Goal: Task Accomplishment & Management: Manage account settings

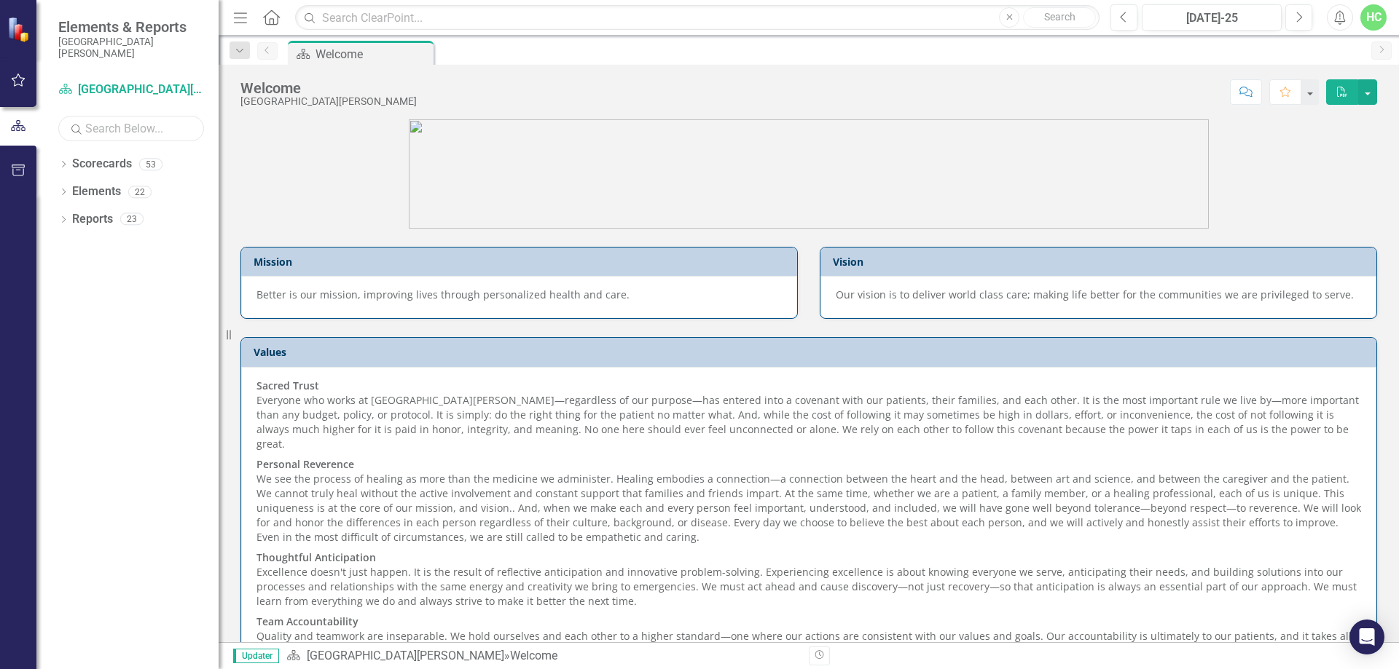
click at [78, 136] on input "text" at bounding box center [131, 128] width 146 height 25
type input "anesthesia"
click at [96, 170] on link "Scorecards" at bounding box center [102, 164] width 60 height 17
click at [170, 130] on input "anesthesia" at bounding box center [131, 128] width 146 height 25
click at [108, 169] on link "Scorecards" at bounding box center [102, 164] width 60 height 17
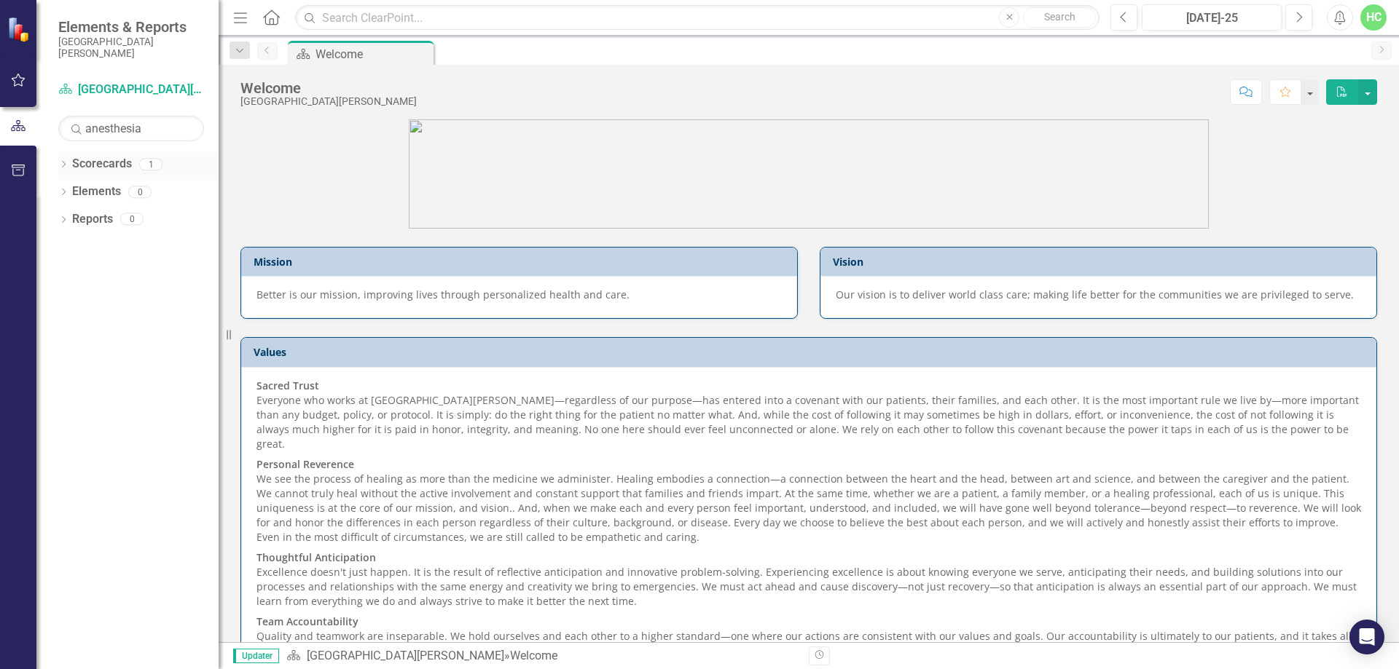
click at [64, 168] on icon "Dropdown" at bounding box center [63, 166] width 10 height 8
click at [96, 191] on link "Anesthesia" at bounding box center [149, 192] width 138 height 17
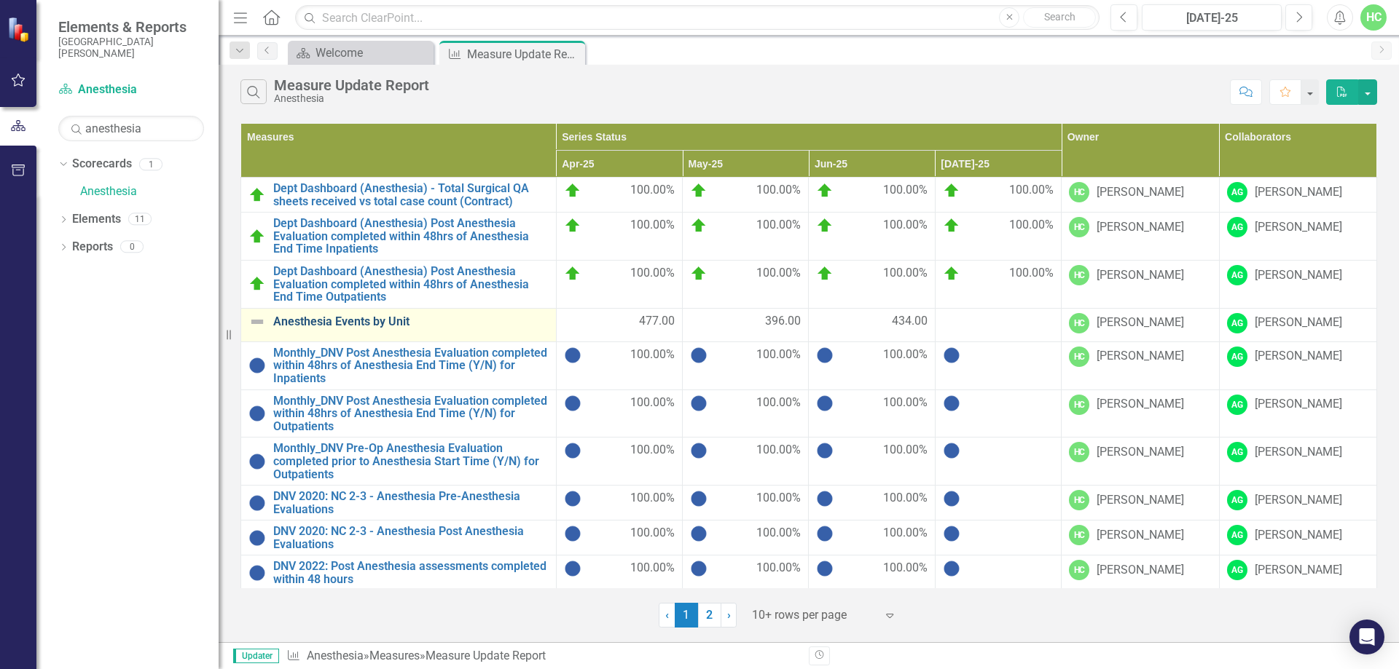
click at [329, 324] on link "Anesthesia Events by Unit" at bounding box center [410, 321] width 275 height 13
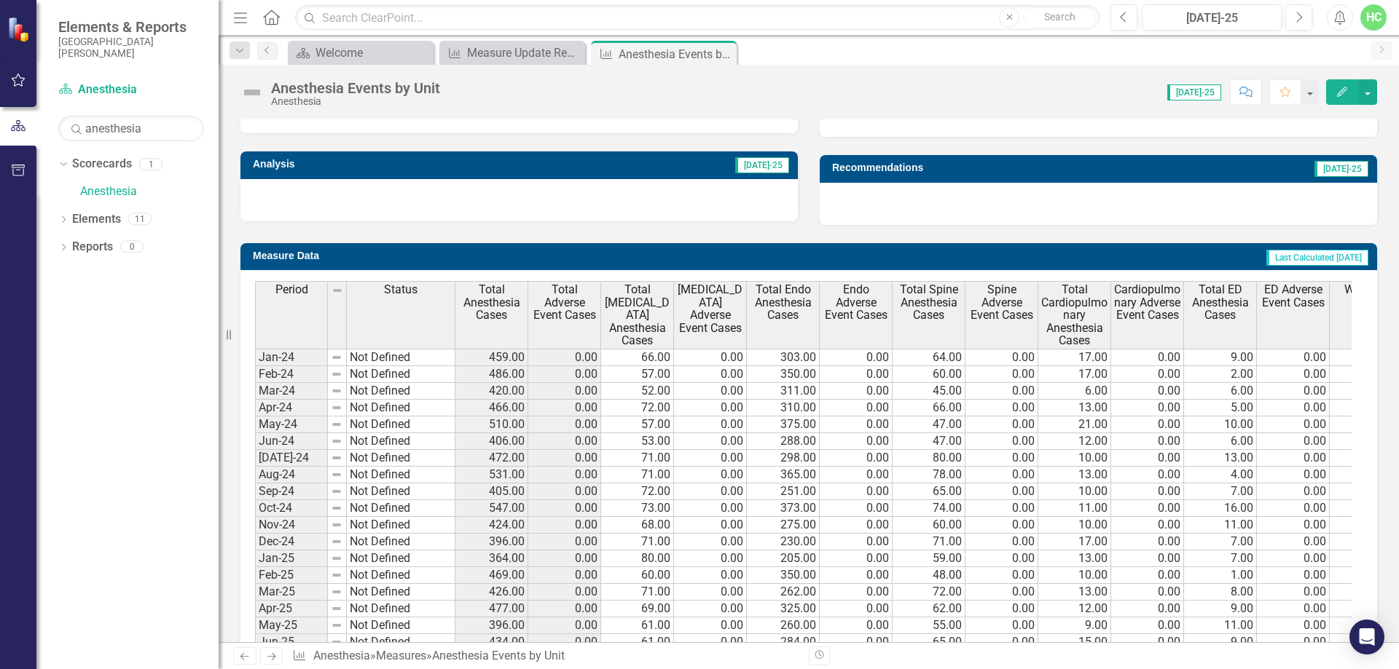
scroll to position [592, 0]
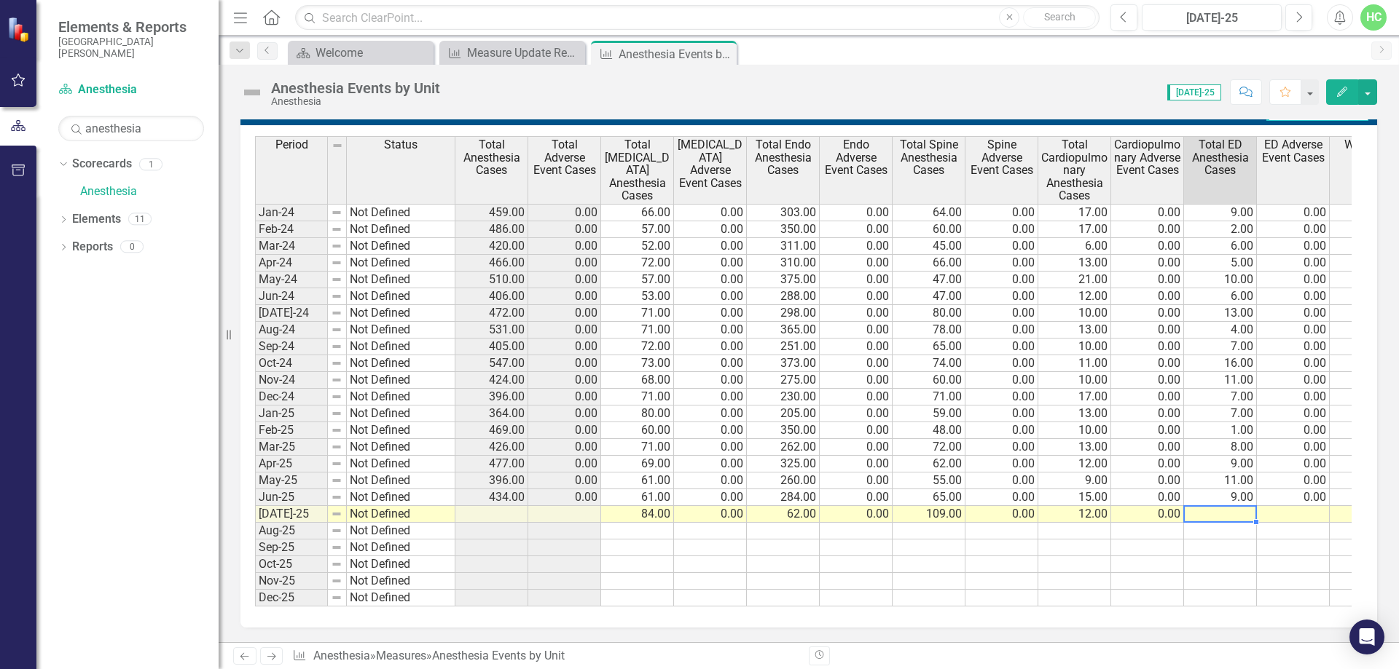
click at [1244, 506] on td at bounding box center [1220, 514] width 73 height 17
click at [1209, 492] on td "9.00" at bounding box center [1220, 498] width 73 height 17
click at [255, 511] on div "Period Status Total Anesthesia Cases Total Adverse Event Cases Total [MEDICAL_D…" at bounding box center [255, 371] width 0 height 471
type textarea "7"
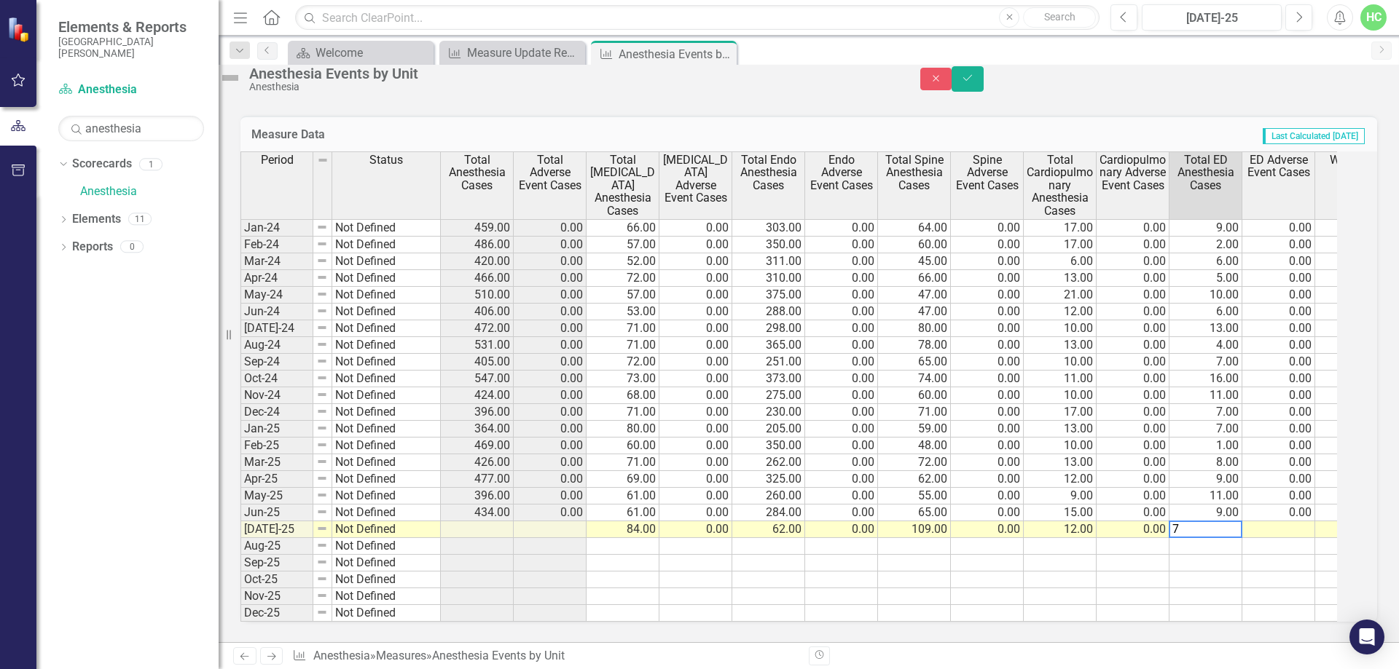
scroll to position [600, 0]
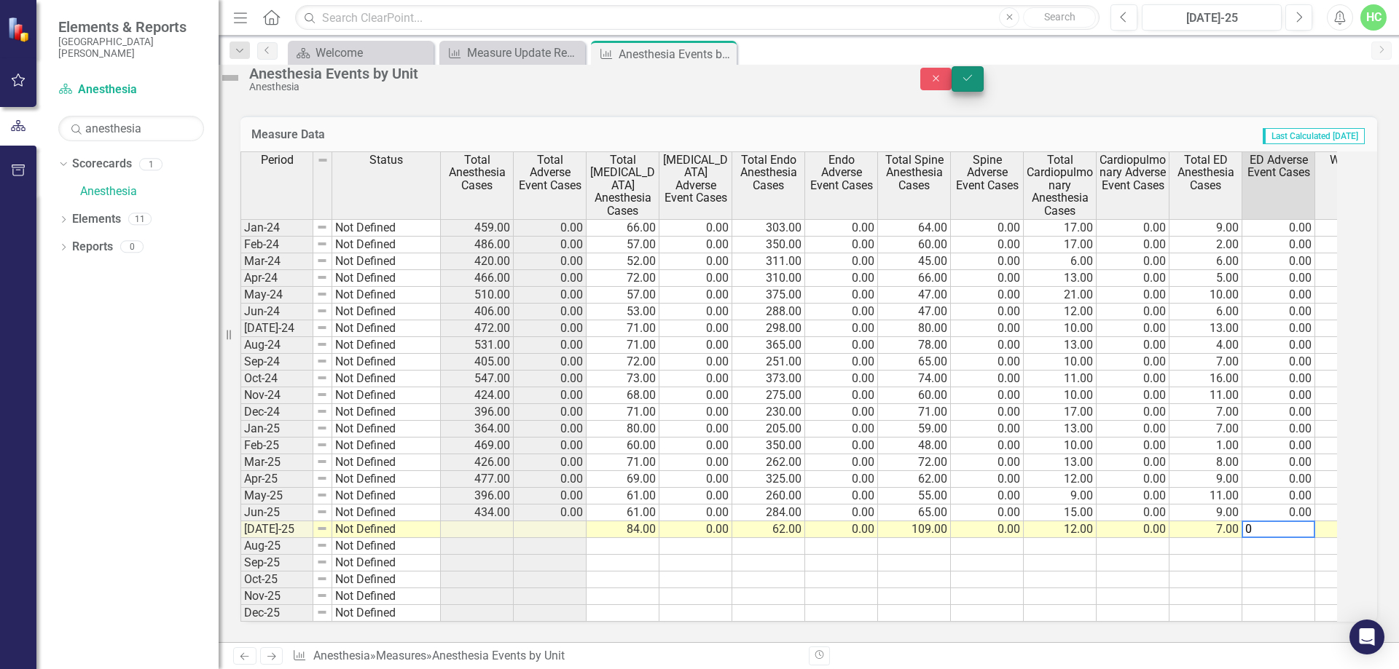
type textarea "0"
click at [983, 87] on button "Save" at bounding box center [967, 78] width 32 height 25
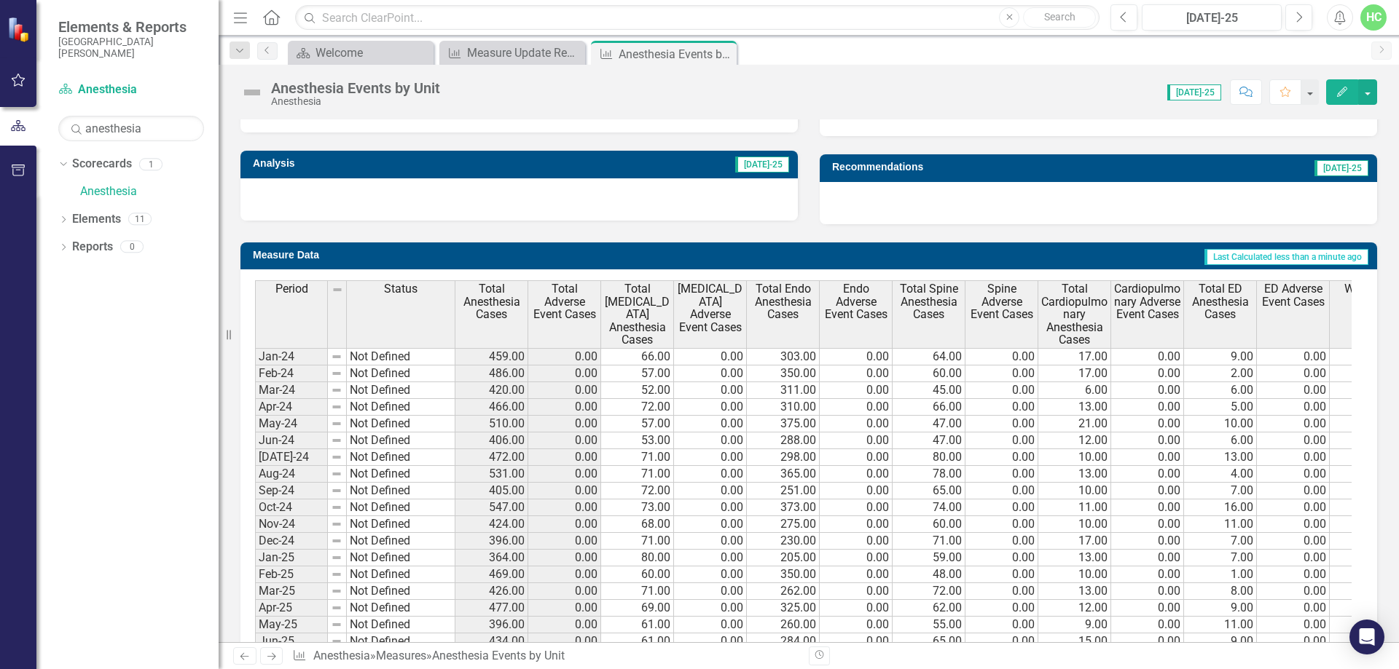
scroll to position [592, 0]
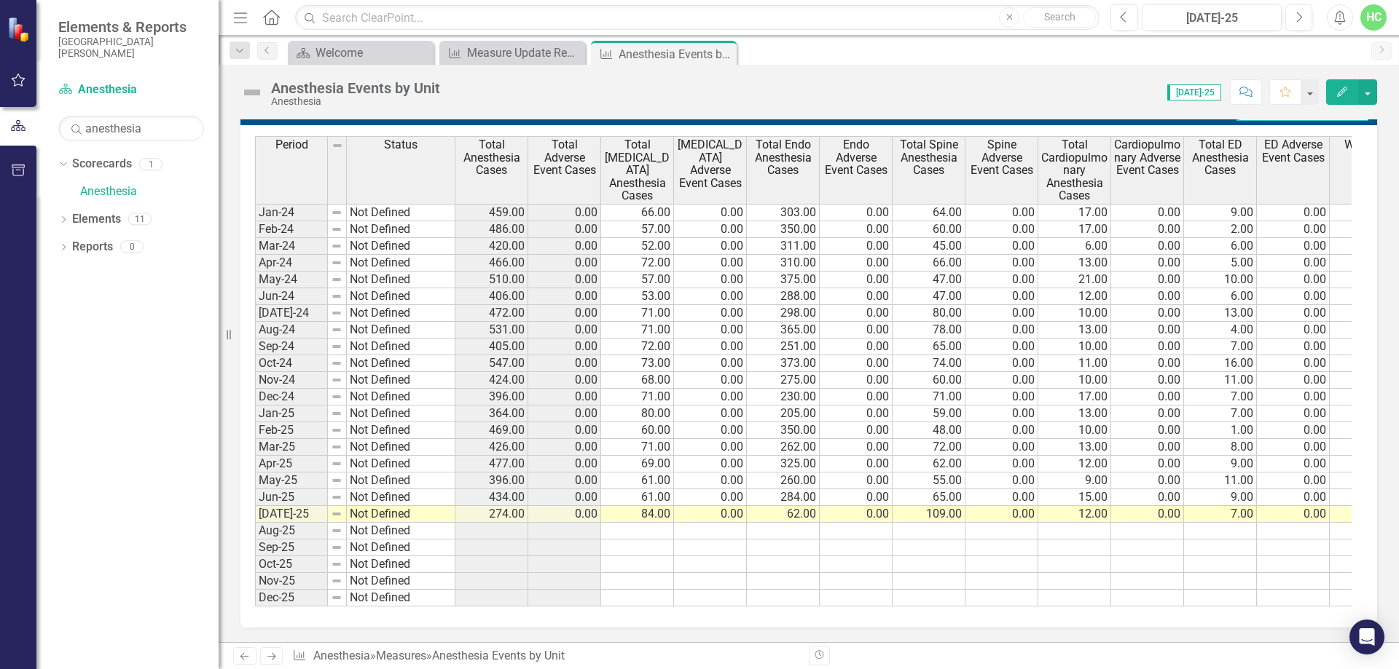
click at [272, 14] on icon "Home" at bounding box center [271, 16] width 19 height 15
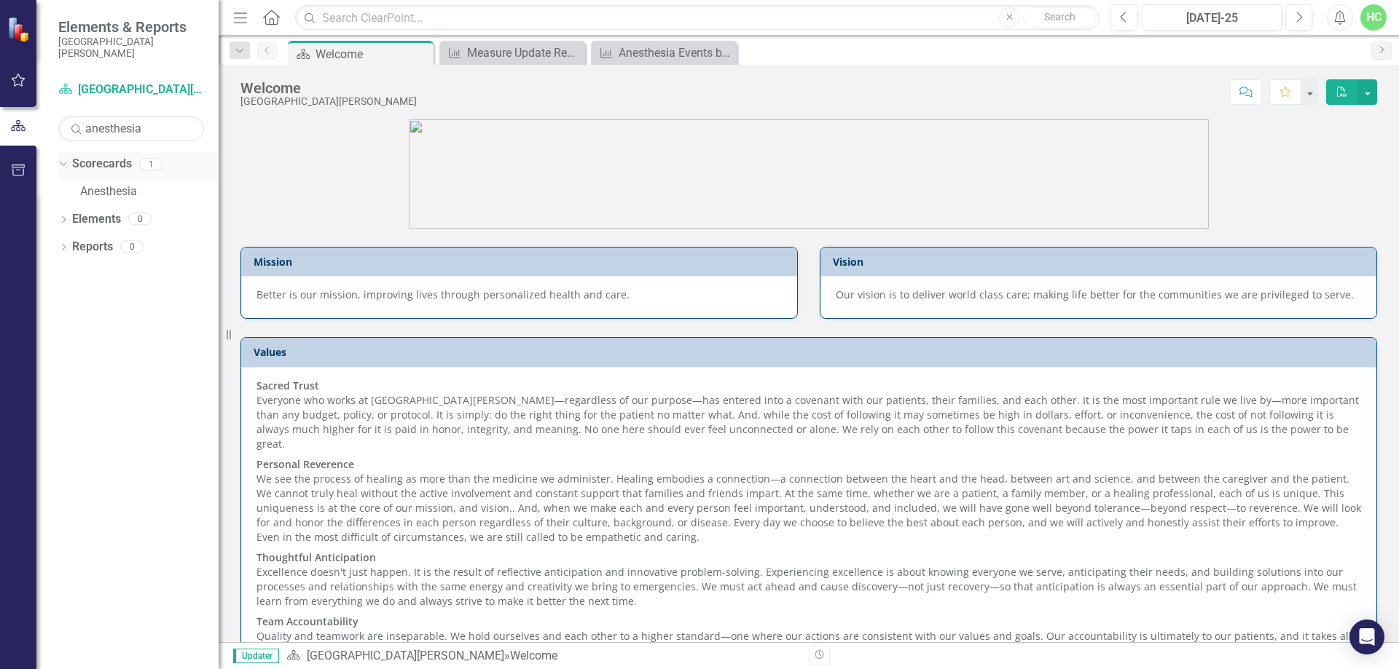
click at [103, 162] on link "Scorecards" at bounding box center [102, 164] width 60 height 17
click at [133, 189] on link "Anesthesia" at bounding box center [149, 192] width 138 height 17
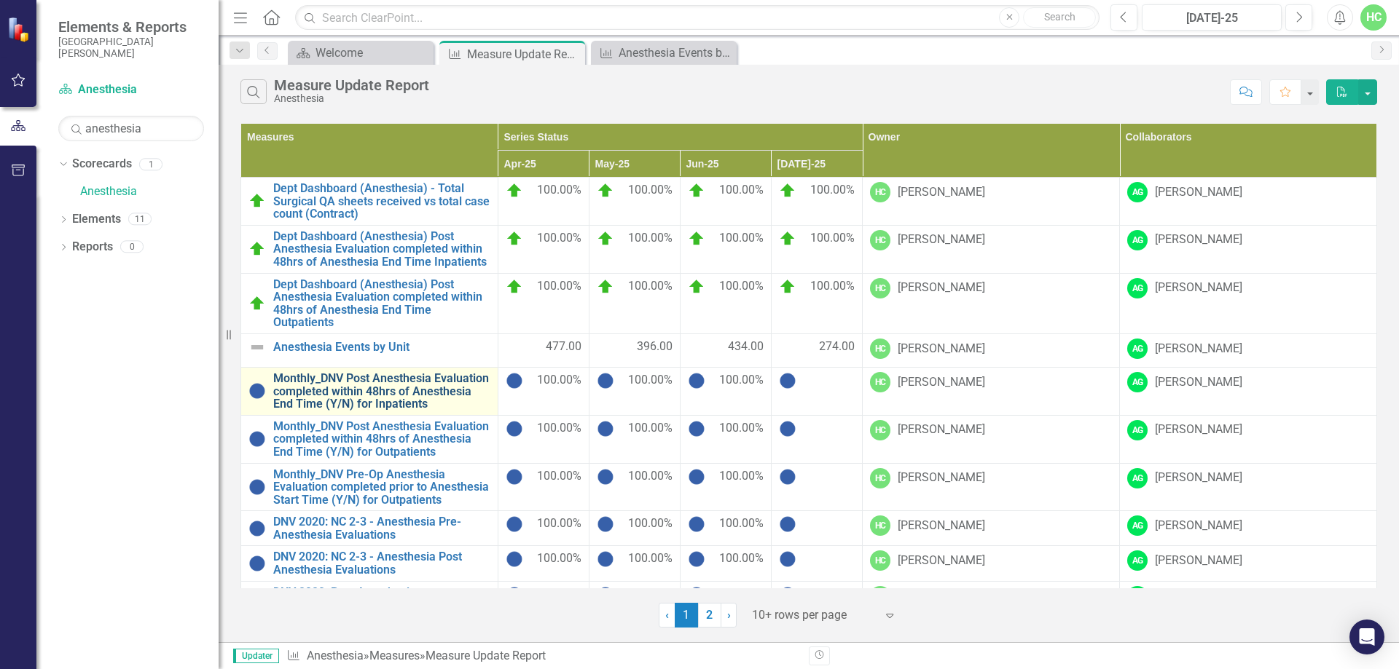
click at [471, 372] on link "Monthly_DNV Post Anesthesia Evaluation completed within 48hrs of Anesthesia End…" at bounding box center [381, 391] width 217 height 39
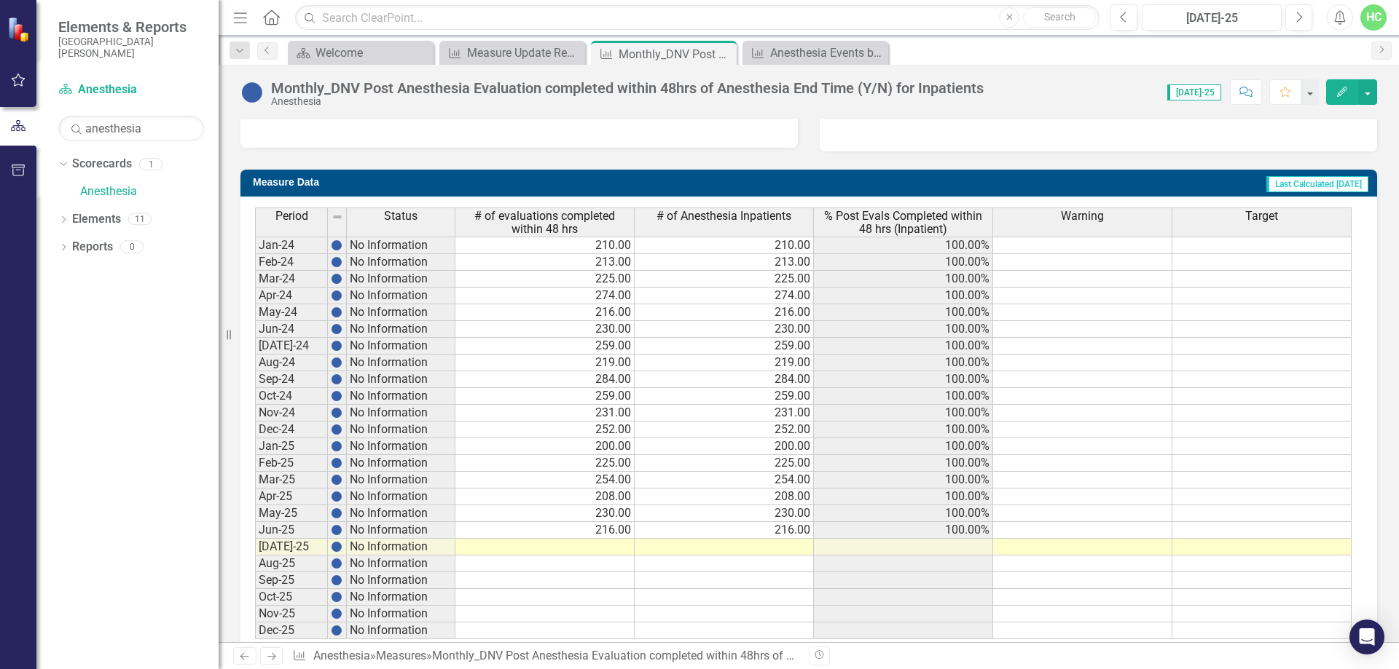
scroll to position [543, 0]
